Goal: Task Accomplishment & Management: Manage account settings

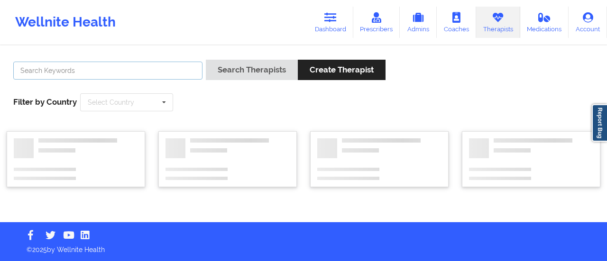
click at [191, 71] on input "text" at bounding box center [107, 71] width 189 height 18
paste input "Mark Silla"
type input "Mark Silla"
click at [206, 60] on button "Search Therapists" at bounding box center [252, 70] width 92 height 20
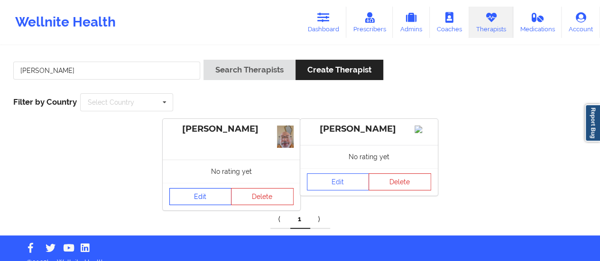
click at [201, 193] on link "Edit" at bounding box center [200, 196] width 63 height 17
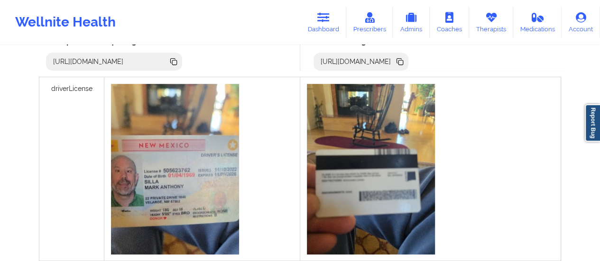
scroll to position [297, 0]
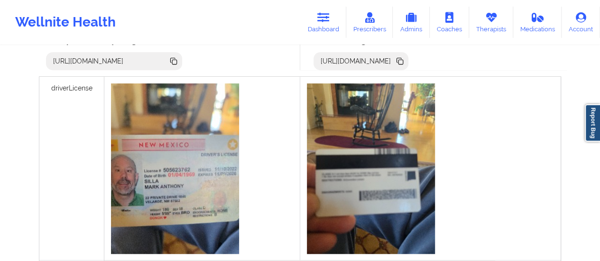
click at [405, 64] on icon at bounding box center [400, 61] width 10 height 10
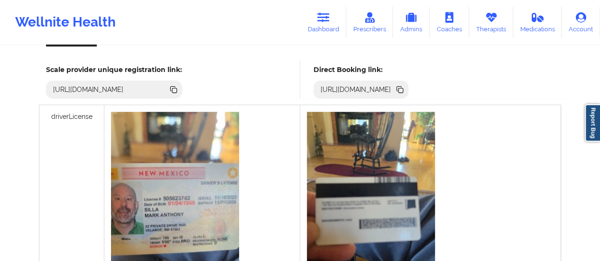
scroll to position [268, 0]
click at [403, 92] on icon at bounding box center [400, 91] width 5 height 5
click at [344, 18] on link "Dashboard" at bounding box center [324, 22] width 46 height 31
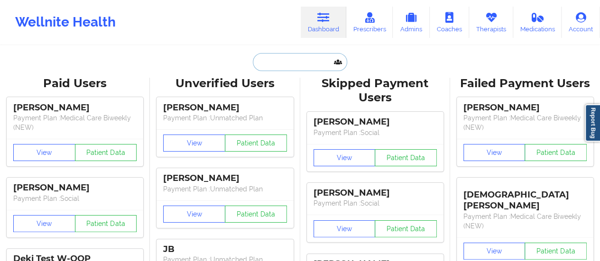
click at [304, 65] on input "text" at bounding box center [300, 62] width 94 height 18
paste input "sanfordtm@comcast.net"
type input "sanfordtm@comcast.net"
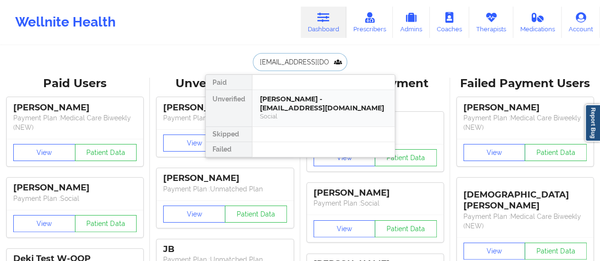
click at [288, 93] on div "Tara Sanford - sanfordtm@comcast.net Social" at bounding box center [323, 108] width 142 height 37
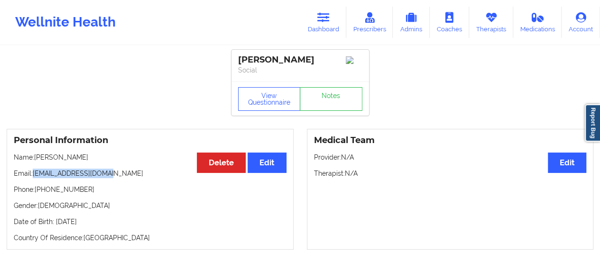
drag, startPoint x: 33, startPoint y: 177, endPoint x: 142, endPoint y: 173, distance: 108.7
click at [142, 173] on p "Email: sanfordtm@comcast.net" at bounding box center [150, 173] width 273 height 9
copy p "sanfordtm@comcast.net"
click at [502, 31] on link "Therapists" at bounding box center [491, 22] width 44 height 31
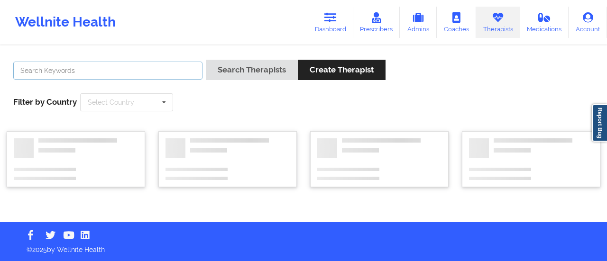
click at [106, 68] on input "text" at bounding box center [107, 71] width 189 height 18
type input "[PERSON_NAME]"
click at [206, 60] on button "Search Therapists" at bounding box center [252, 70] width 92 height 20
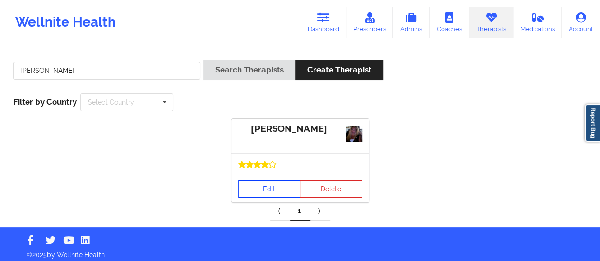
click at [273, 182] on link "Edit" at bounding box center [269, 189] width 63 height 17
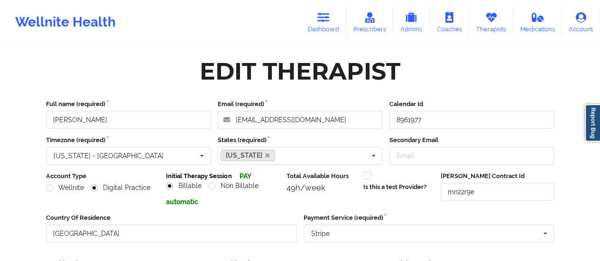
scroll to position [171, 0]
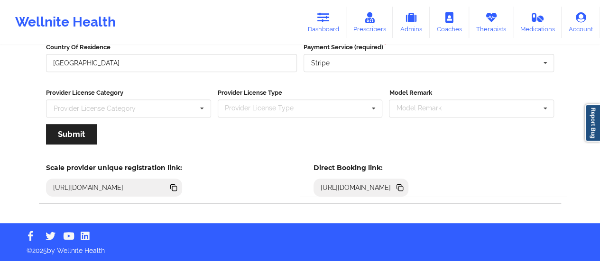
click at [403, 187] on icon at bounding box center [400, 188] width 5 height 5
click at [314, 10] on link "Dashboard" at bounding box center [324, 22] width 46 height 31
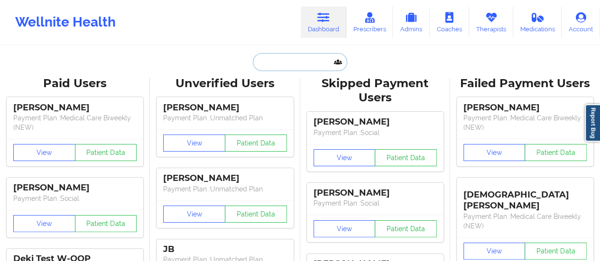
click at [298, 59] on input "text" at bounding box center [300, 62] width 94 height 18
paste input "Nicholasfarrington@gmail.com"
type input "Nicholasfarrington@gmail.com"
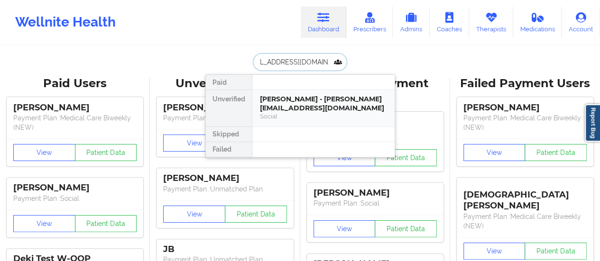
click at [283, 93] on div "Nicholas Farrington - nicholasfarrington@gmail.com Social" at bounding box center [323, 108] width 142 height 37
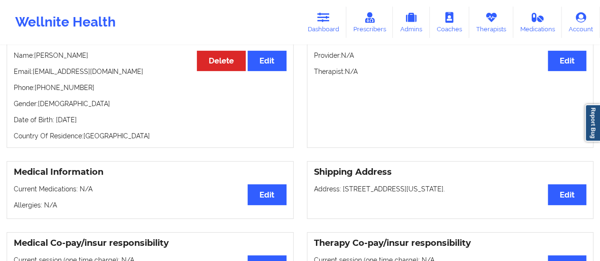
scroll to position [46, 0]
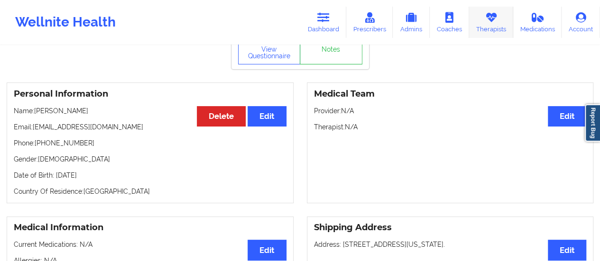
click at [494, 31] on link "Therapists" at bounding box center [491, 22] width 44 height 31
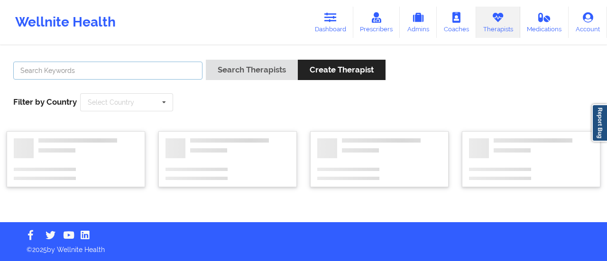
click at [151, 77] on input "text" at bounding box center [107, 71] width 189 height 18
type input "[PERSON_NAME]"
click at [206, 60] on button "Search Therapists" at bounding box center [252, 70] width 92 height 20
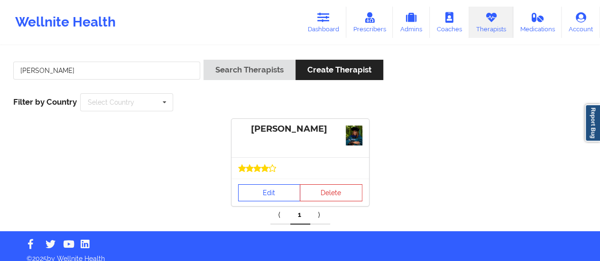
drag, startPoint x: 270, startPoint y: 180, endPoint x: 267, endPoint y: 199, distance: 19.2
click at [267, 199] on div "Edit Delete" at bounding box center [300, 193] width 138 height 28
click at [267, 199] on link "Edit" at bounding box center [269, 193] width 63 height 17
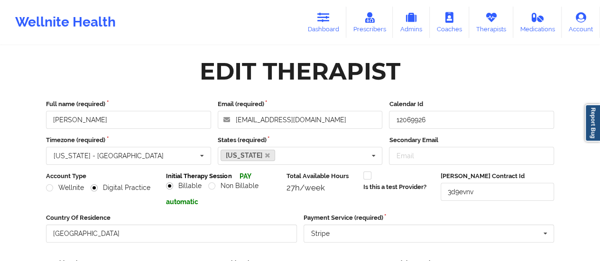
scroll to position [216, 0]
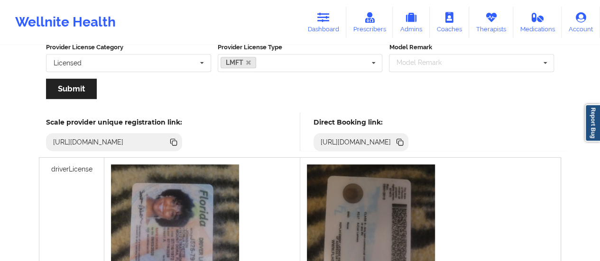
click at [403, 141] on icon at bounding box center [400, 143] width 5 height 5
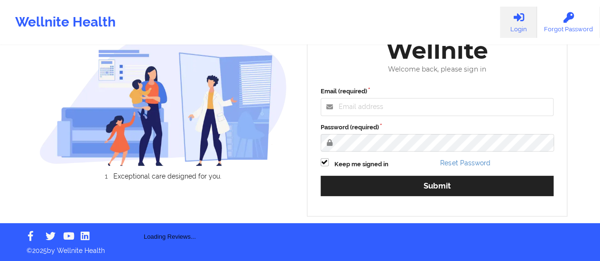
scroll to position [51, 0]
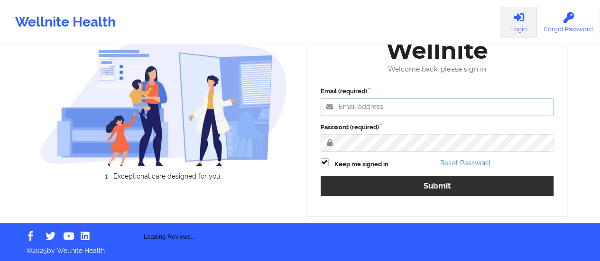
type input "[EMAIL_ADDRESS][DOMAIN_NAME]"
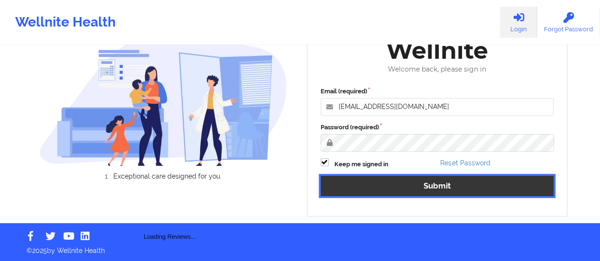
click at [427, 194] on button "Submit" at bounding box center [437, 186] width 233 height 20
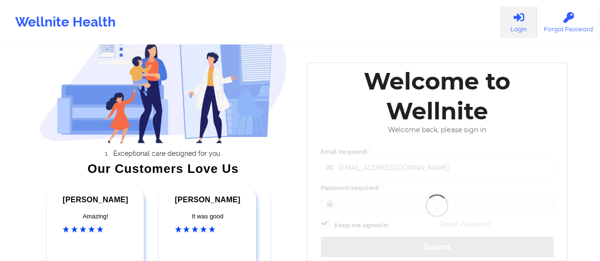
scroll to position [28, 0]
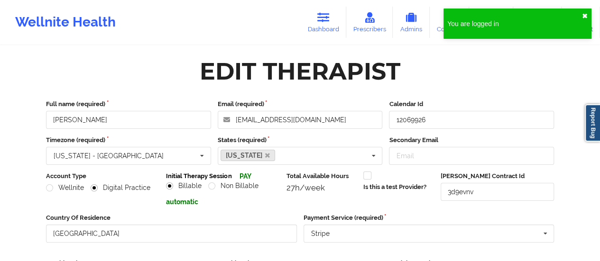
click at [582, 14] on button "✖︎" at bounding box center [585, 16] width 6 height 8
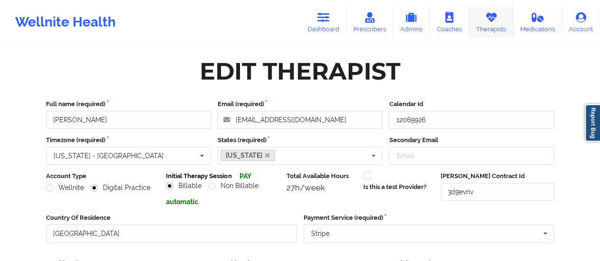
click at [480, 21] on link "Therapists" at bounding box center [491, 22] width 44 height 31
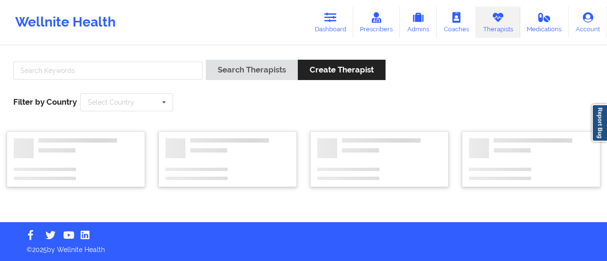
drag, startPoint x: 180, startPoint y: 81, endPoint x: 170, endPoint y: 71, distance: 14.4
click at [170, 71] on div at bounding box center [108, 73] width 196 height 27
click at [170, 71] on input "text" at bounding box center [107, 71] width 189 height 18
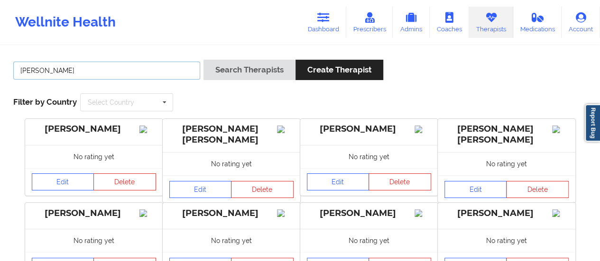
type input "[PERSON_NAME]"
click at [203, 60] on button "Search Therapists" at bounding box center [249, 70] width 92 height 20
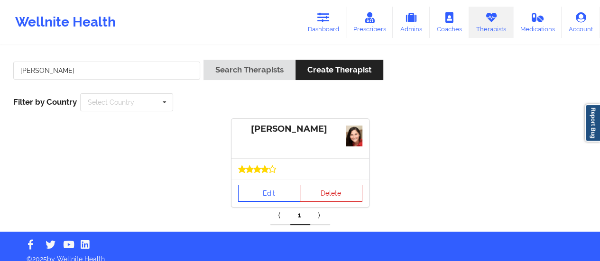
click at [255, 197] on link "Edit" at bounding box center [269, 193] width 63 height 17
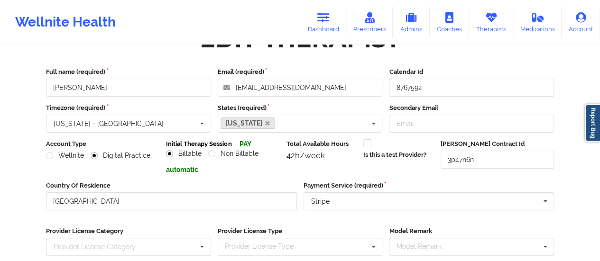
scroll to position [171, 0]
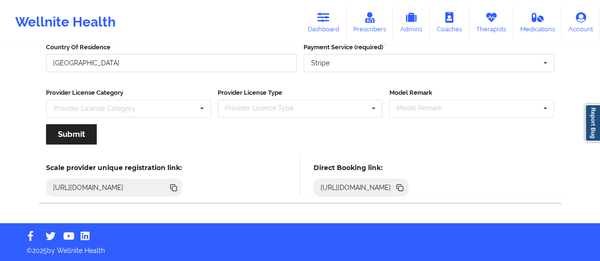
click at [405, 186] on icon at bounding box center [400, 188] width 10 height 10
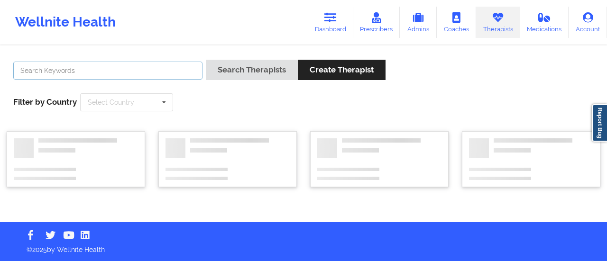
click at [162, 67] on input "text" at bounding box center [107, 71] width 189 height 18
type input "[PERSON_NAME]"
click at [206, 60] on button "Search Therapists" at bounding box center [252, 70] width 92 height 20
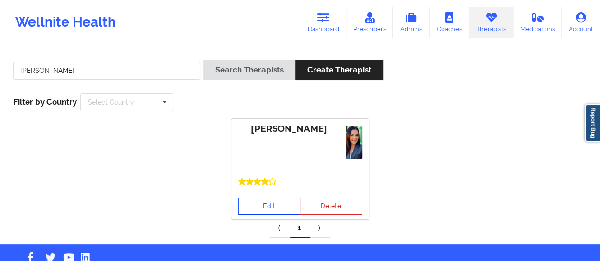
click at [264, 203] on link "Edit" at bounding box center [269, 206] width 63 height 17
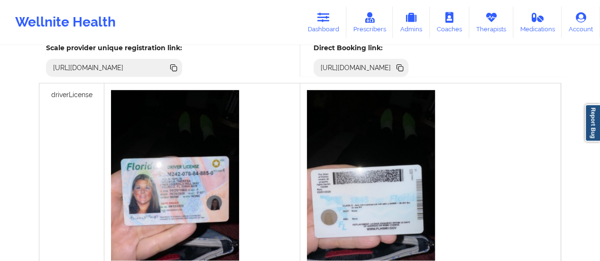
scroll to position [290, 0]
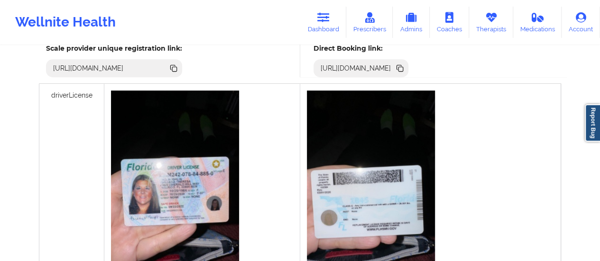
click at [403, 68] on icon at bounding box center [400, 69] width 5 height 5
click at [314, 39] on div "Wellnite Health Dashboard Prescribers Admins Coaches Therapists Medications Acc…" at bounding box center [300, 22] width 600 height 38
click at [319, 29] on link "Dashboard" at bounding box center [324, 22] width 46 height 31
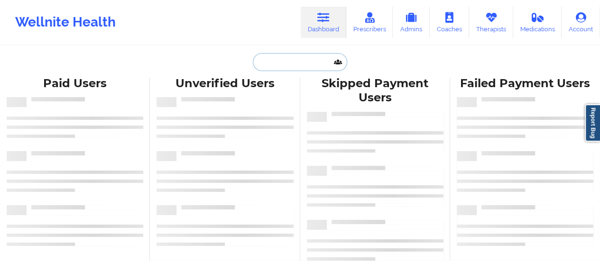
click at [286, 61] on input "text" at bounding box center [300, 62] width 94 height 18
paste input "[EMAIL_ADDRESS][DOMAIN_NAME]"
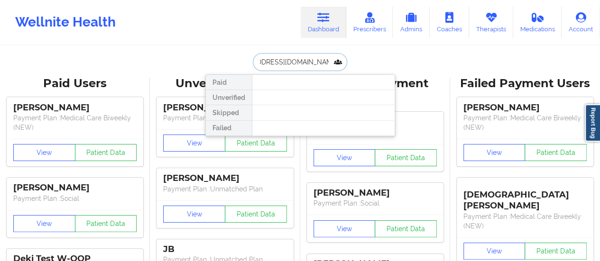
type input "[EMAIL_ADDRESS][DOMAIN_NAME]"
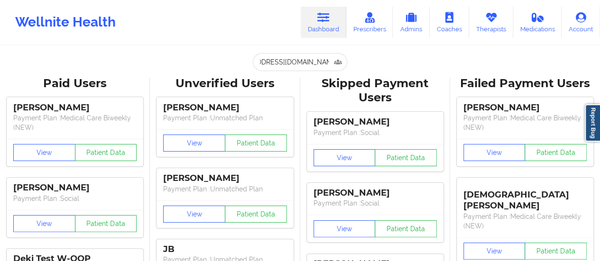
scroll to position [0, 0]
click at [488, 14] on icon at bounding box center [491, 17] width 12 height 10
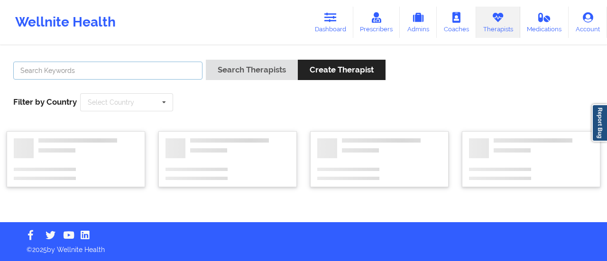
click at [173, 70] on input "text" at bounding box center [107, 71] width 189 height 18
type input "[PERSON_NAME]"
click at [206, 60] on button "Search Therapists" at bounding box center [252, 70] width 92 height 20
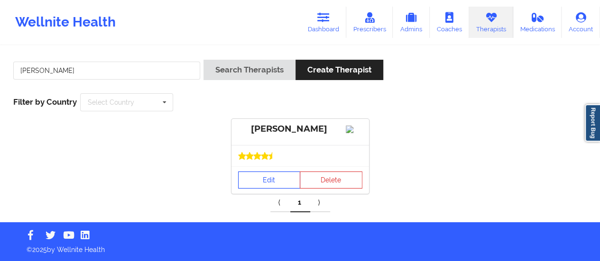
click at [257, 183] on link "Edit" at bounding box center [269, 180] width 63 height 17
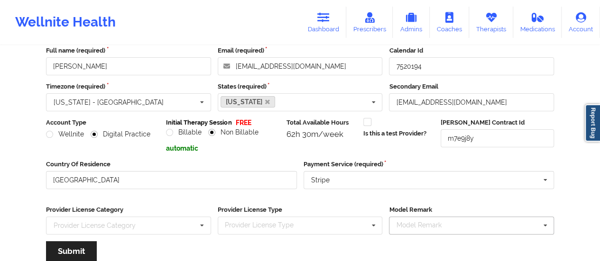
scroll to position [171, 0]
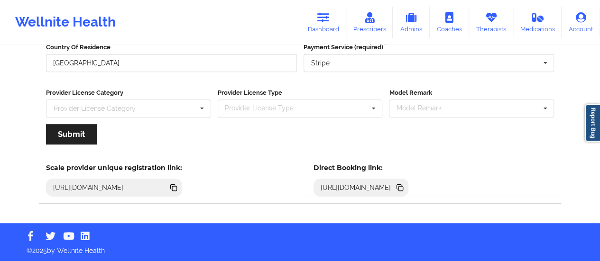
click at [409, 187] on div "[URL][DOMAIN_NAME]" at bounding box center [361, 188] width 95 height 18
click at [403, 188] on icon at bounding box center [400, 188] width 5 height 5
click at [320, 21] on icon at bounding box center [323, 17] width 12 height 10
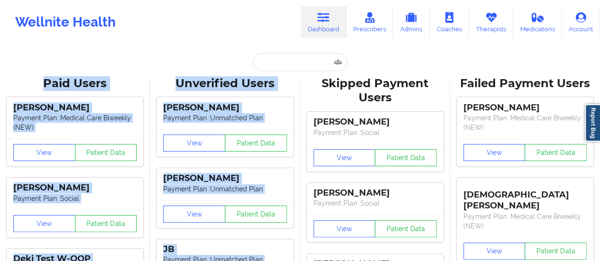
drag, startPoint x: 302, startPoint y: 71, endPoint x: 291, endPoint y: 65, distance: 12.3
click at [291, 65] on input "text" at bounding box center [300, 62] width 94 height 18
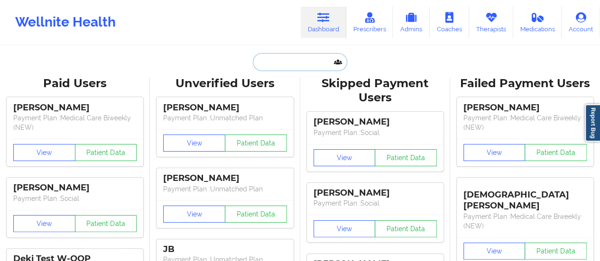
paste input "[EMAIL_ADDRESS][DOMAIN_NAME]"
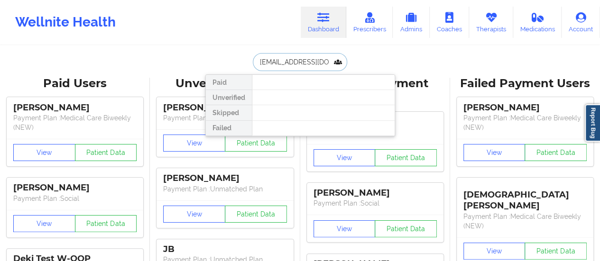
type input "[EMAIL_ADDRESS][DOMAIN_NAME]"
click at [499, 19] on link "Therapists" at bounding box center [491, 22] width 44 height 31
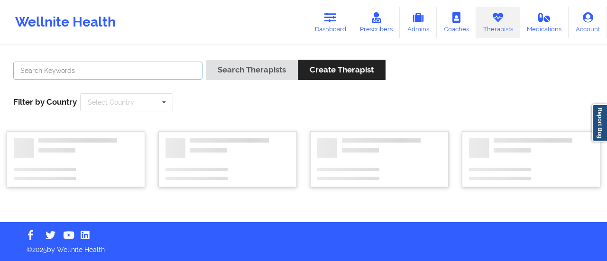
click at [81, 72] on input "text" at bounding box center [107, 71] width 189 height 18
type input "[PERSON_NAME]"
click at [206, 60] on button "Search Therapists" at bounding box center [252, 70] width 92 height 20
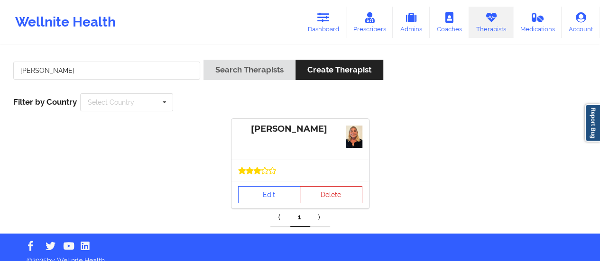
click at [248, 183] on div "Edit Delete" at bounding box center [300, 195] width 138 height 28
click at [257, 191] on link "Edit" at bounding box center [269, 194] width 63 height 17
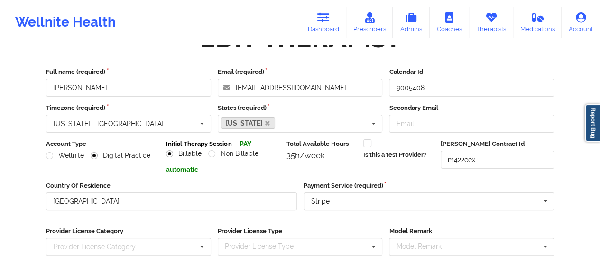
scroll to position [171, 0]
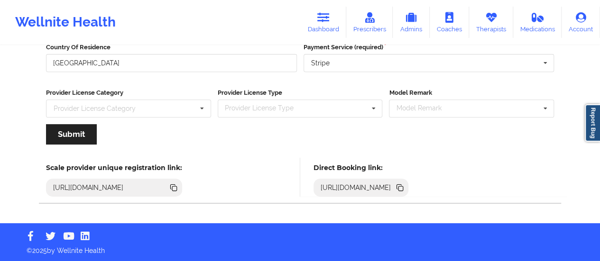
click at [409, 193] on div "[URL][DOMAIN_NAME]" at bounding box center [361, 188] width 95 height 18
click at [405, 188] on icon at bounding box center [400, 188] width 10 height 10
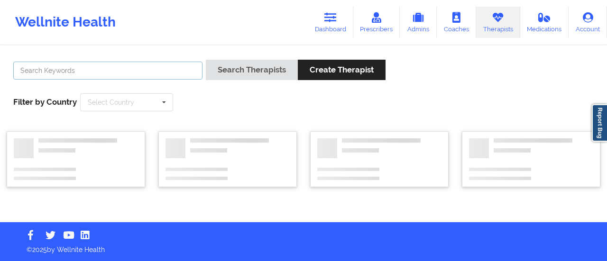
click at [102, 72] on input "text" at bounding box center [107, 71] width 189 height 18
type input "[PERSON_NAME]"
click at [206, 60] on button "Search Therapists" at bounding box center [252, 70] width 92 height 20
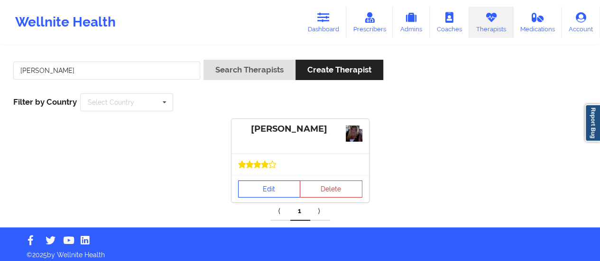
click at [264, 189] on link "Edit" at bounding box center [269, 189] width 63 height 17
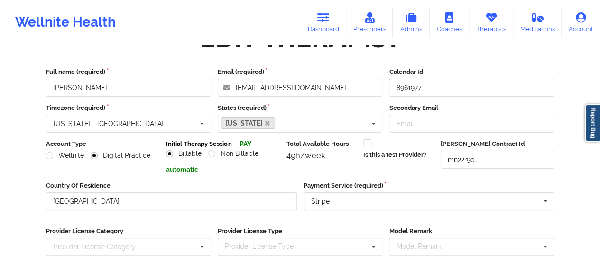
scroll to position [171, 0]
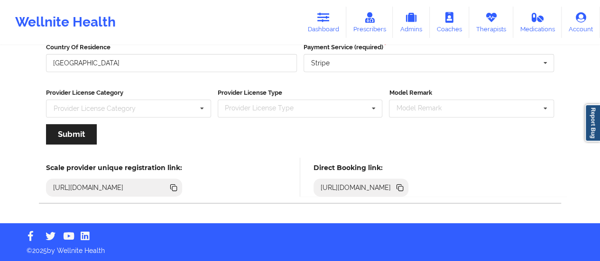
click at [403, 189] on icon at bounding box center [400, 188] width 5 height 5
click at [310, 34] on link "Dashboard" at bounding box center [324, 22] width 46 height 31
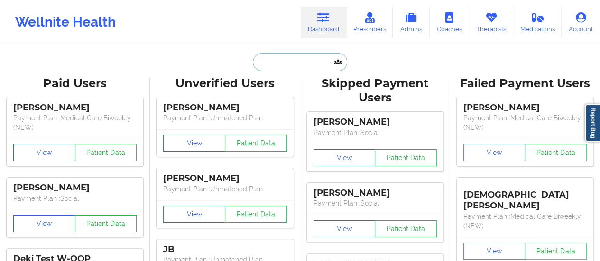
click at [316, 55] on input "text" at bounding box center [300, 62] width 94 height 18
paste input "[EMAIL_ADDRESS][DOMAIN_NAME]"
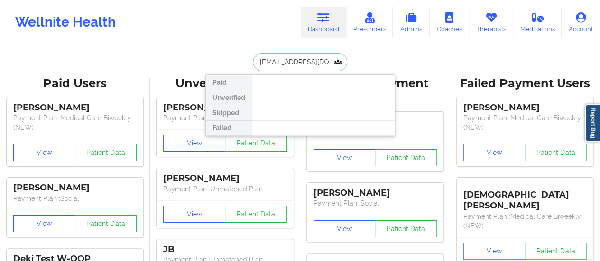
click at [297, 63] on input "[EMAIL_ADDRESS][DOMAIN_NAME]" at bounding box center [300, 62] width 94 height 18
paste input "[EMAIL_ADDRESS][DOMAIN_NAME]"
type input "[EMAIL_ADDRESS][DOMAIN_NAME]"
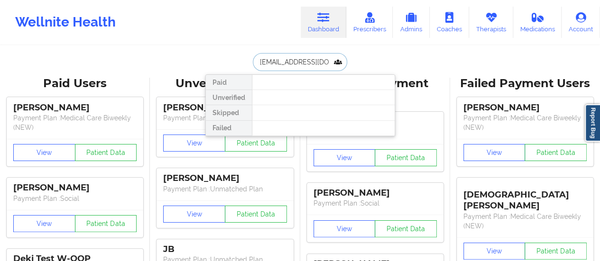
scroll to position [0, 28]
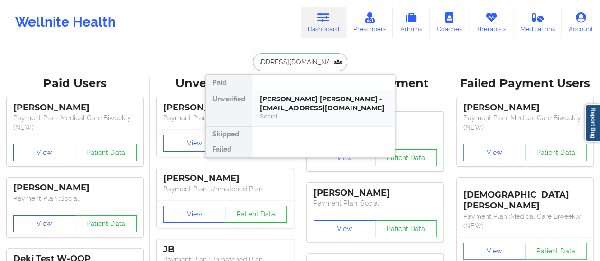
click at [305, 106] on div "[PERSON_NAME] [PERSON_NAME] - [EMAIL_ADDRESS][DOMAIN_NAME]" at bounding box center [323, 104] width 127 height 18
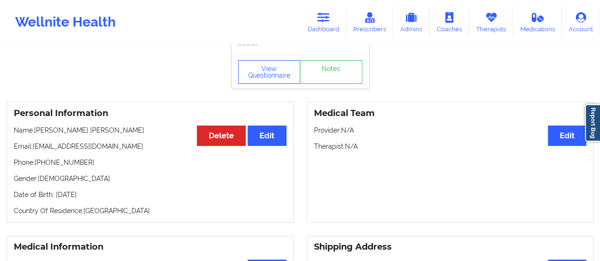
scroll to position [28, 0]
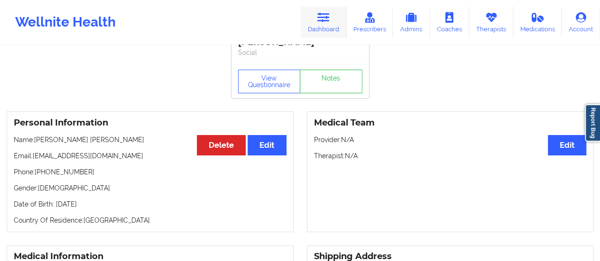
click at [310, 33] on link "Dashboard" at bounding box center [324, 22] width 46 height 31
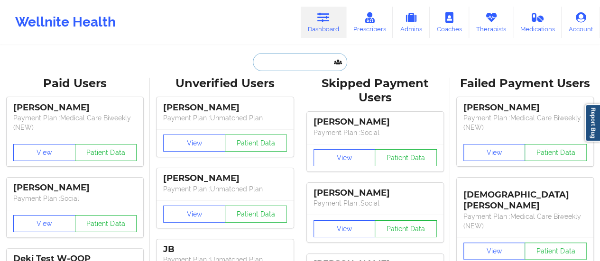
click at [276, 61] on input "text" at bounding box center [300, 62] width 94 height 18
type input "v"
paste input "[EMAIL_ADDRESS][DOMAIN_NAME]"
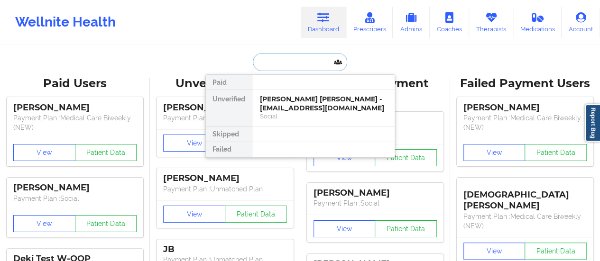
type input "[EMAIL_ADDRESS][DOMAIN_NAME]"
click at [294, 96] on div "[PERSON_NAME] - [EMAIL_ADDRESS][DOMAIN_NAME]" at bounding box center [323, 104] width 127 height 18
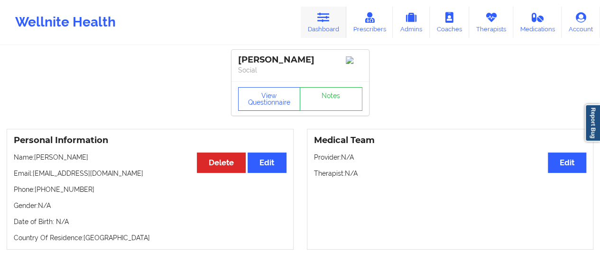
click at [329, 17] on icon at bounding box center [323, 17] width 12 height 10
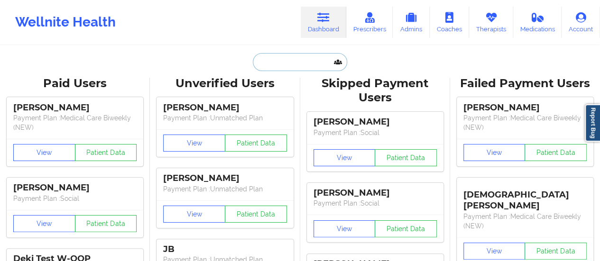
click at [300, 62] on input "text" at bounding box center [300, 62] width 94 height 18
paste input "[EMAIL_ADDRESS][DOMAIN_NAME]"
type input "[EMAIL_ADDRESS][DOMAIN_NAME]"
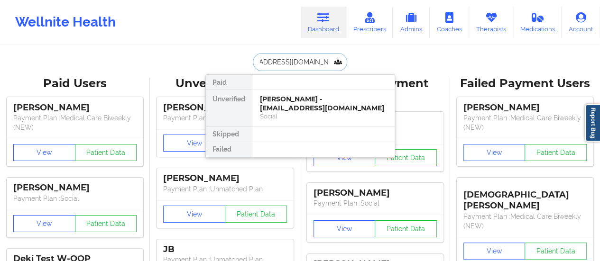
click at [304, 104] on div "[PERSON_NAME] - [EMAIL_ADDRESS][DOMAIN_NAME]" at bounding box center [323, 104] width 127 height 18
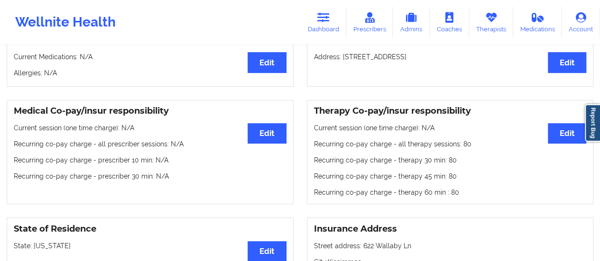
scroll to position [234, 0]
click at [568, 147] on p "Recurring co-pay charge - all therapy sessions : 80" at bounding box center [450, 144] width 273 height 9
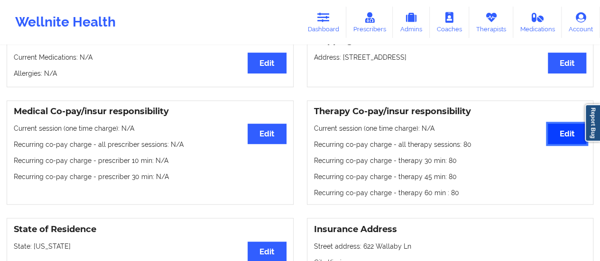
click at [560, 134] on button "Edit" at bounding box center [567, 134] width 38 height 20
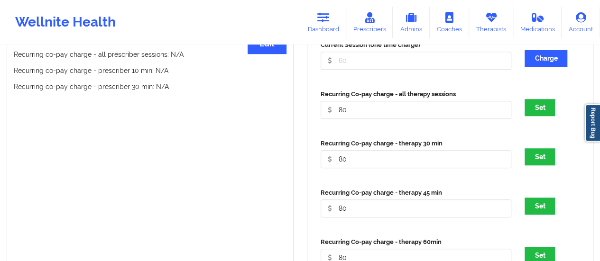
scroll to position [325, 0]
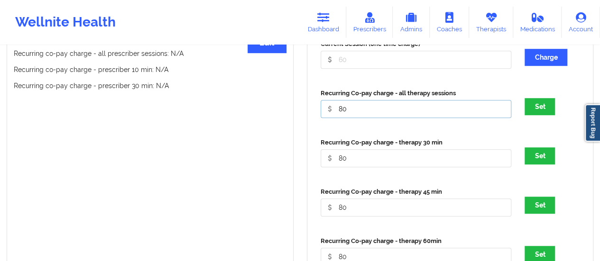
click at [360, 69] on input "80" at bounding box center [416, 60] width 191 height 18
type input "0"
click at [360, 69] on input "80" at bounding box center [416, 60] width 191 height 18
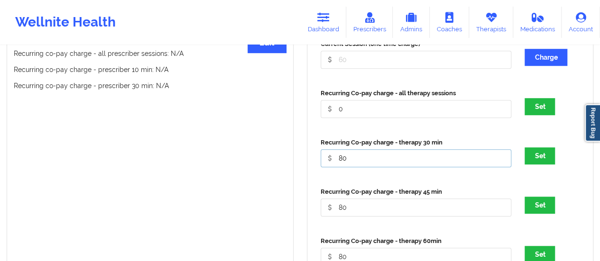
click at [360, 69] on input "80" at bounding box center [416, 60] width 191 height 18
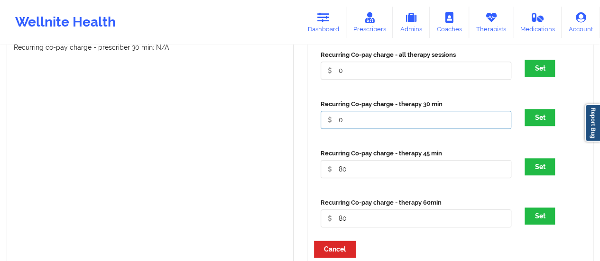
scroll to position [364, 0]
type input "0"
click at [360, 30] on input "80" at bounding box center [416, 21] width 191 height 18
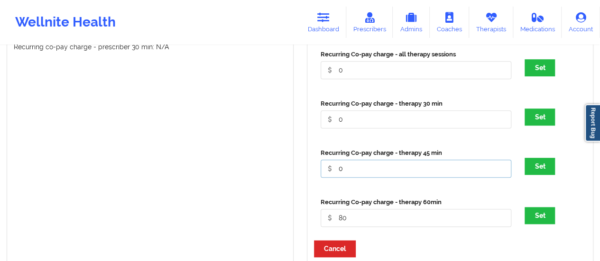
type input "0"
click at [369, 30] on input "80" at bounding box center [416, 21] width 191 height 18
type input "0"
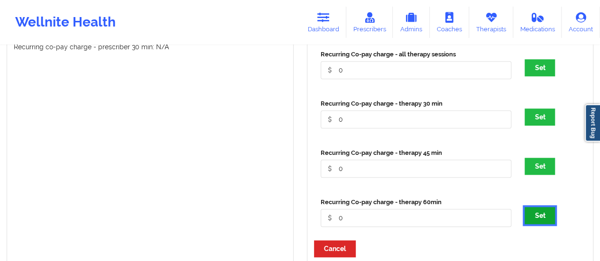
click at [535, 213] on button "Set" at bounding box center [540, 215] width 30 height 17
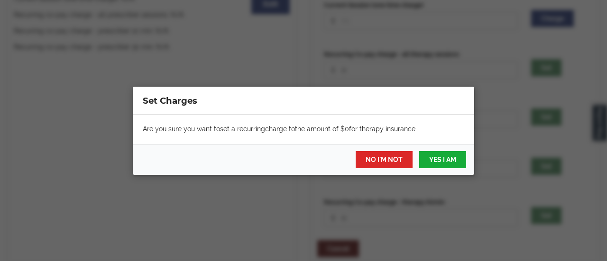
drag, startPoint x: 437, startPoint y: 171, endPoint x: 437, endPoint y: 164, distance: 7.1
click at [437, 164] on div "NO I'M NOT YES I AM" at bounding box center [303, 159] width 341 height 31
click at [437, 164] on button "YES I AM" at bounding box center [442, 159] width 47 height 17
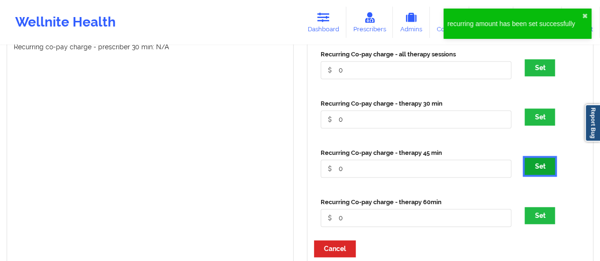
click at [543, 171] on button "Set" at bounding box center [540, 166] width 30 height 17
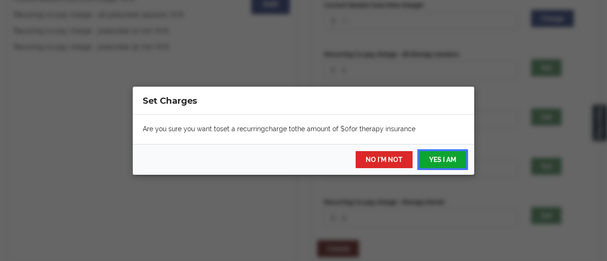
click at [453, 159] on button "YES I AM" at bounding box center [442, 159] width 47 height 17
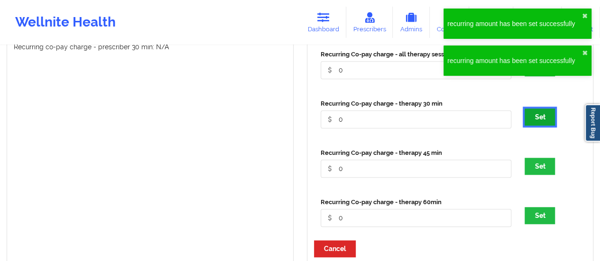
click at [547, 118] on button "Set" at bounding box center [540, 117] width 30 height 17
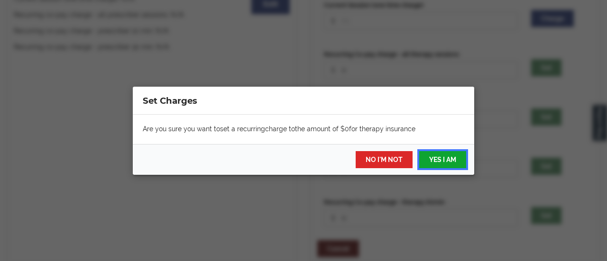
click at [446, 151] on button "YES I AM" at bounding box center [442, 159] width 47 height 17
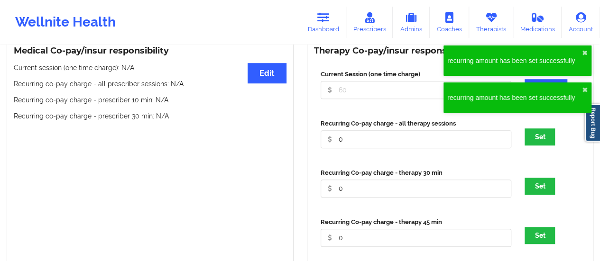
scroll to position [293, 0]
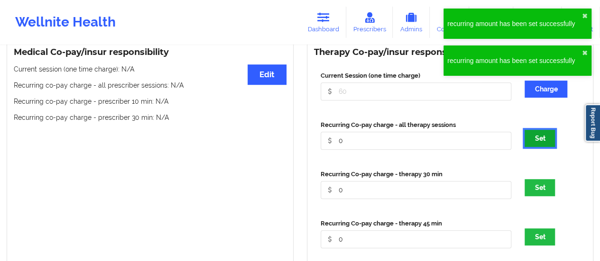
click at [545, 141] on button "Set" at bounding box center [540, 138] width 30 height 17
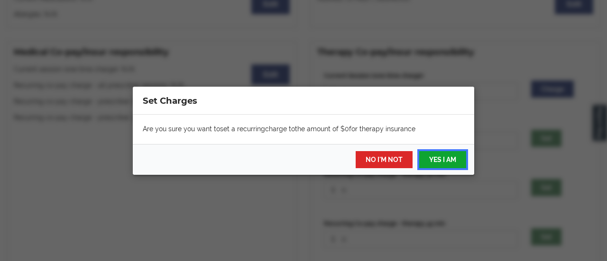
click at [445, 159] on button "YES I AM" at bounding box center [442, 159] width 47 height 17
